Goal: Information Seeking & Learning: Find specific fact

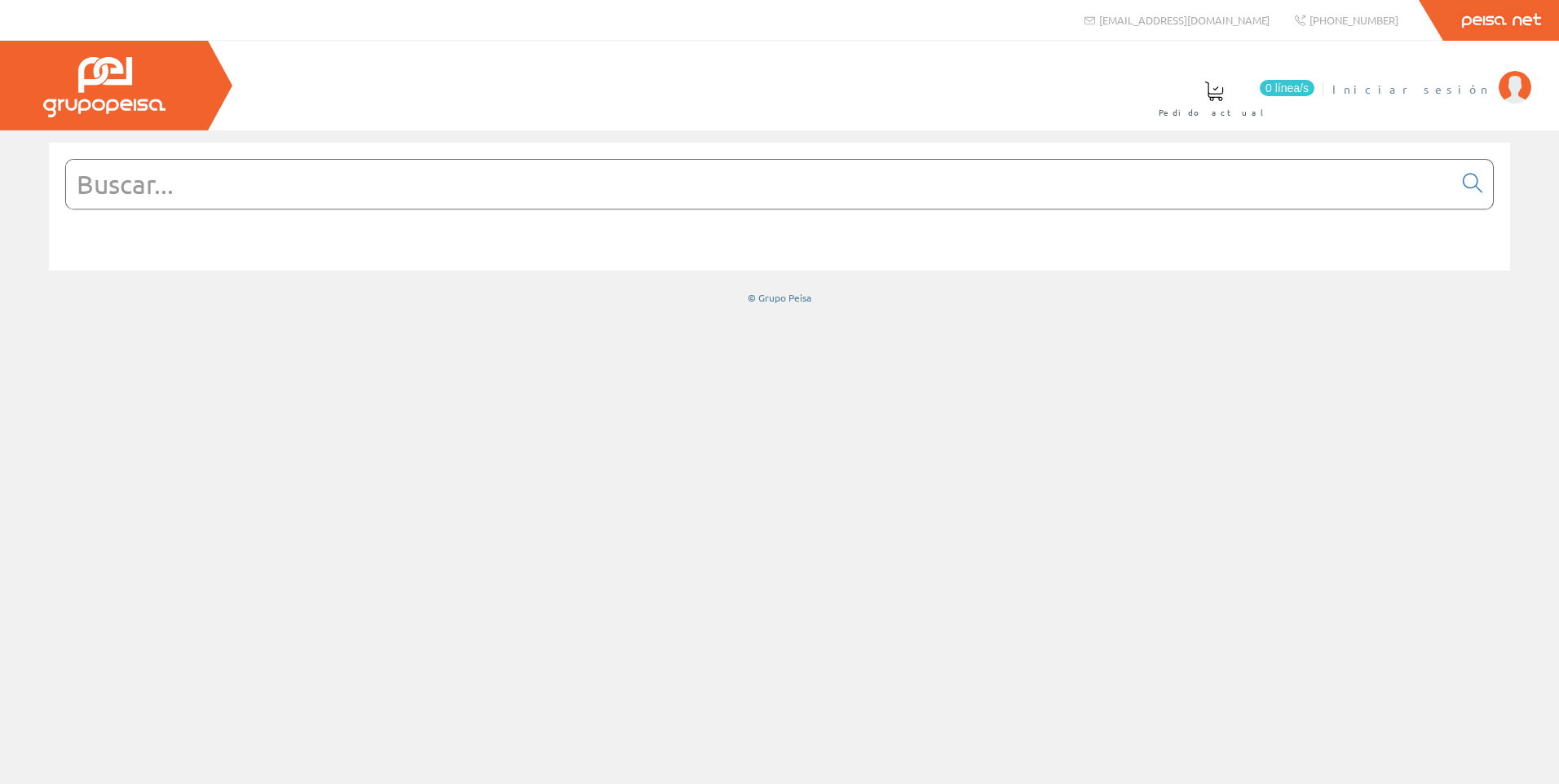
click at [1438, 85] on span "Iniciar sesión" at bounding box center [1411, 89] width 159 height 16
click at [345, 199] on input "text" at bounding box center [760, 184] width 1387 height 49
paste input "8000146304"
type input "8000146304"
